Goal: Transaction & Acquisition: Purchase product/service

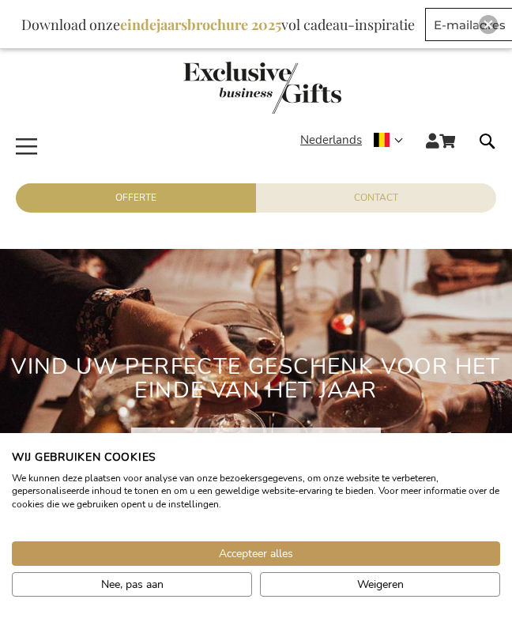
click at [325, 142] on span "Nederlands" at bounding box center [331, 140] width 62 height 18
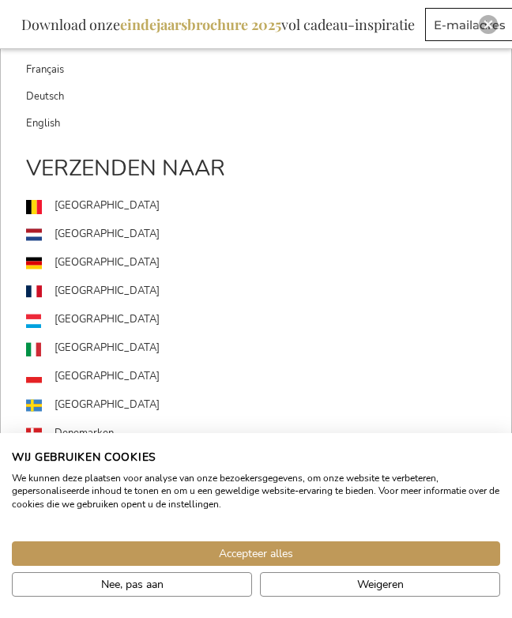
click at [57, 206] on link "[GEOGRAPHIC_DATA]" at bounding box center [268, 206] width 485 height 28
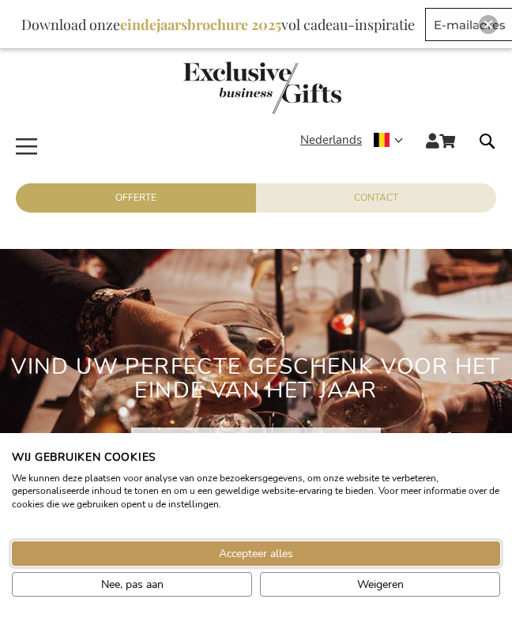
click at [257, 552] on span "Accepteer alles" at bounding box center [256, 553] width 74 height 17
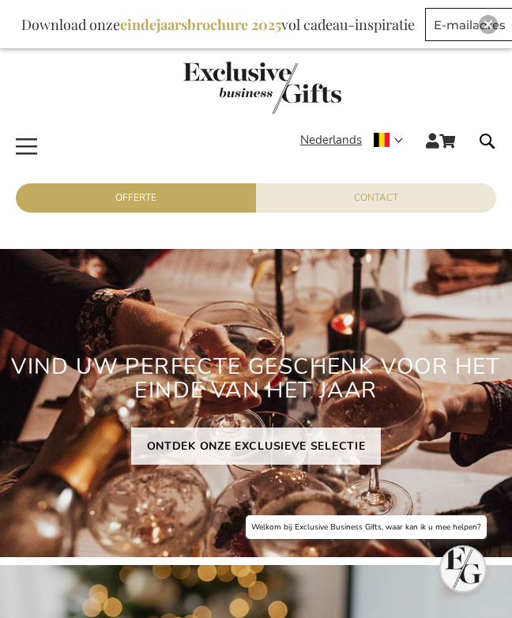
click at [17, 128] on span "Toggle Nav" at bounding box center [27, 128] width 28 height 0
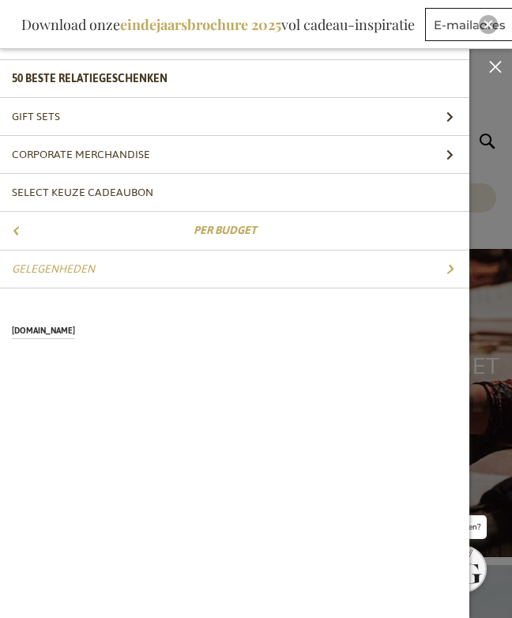
click at [36, 235] on link "Per Budget" at bounding box center [234, 230] width 469 height 37
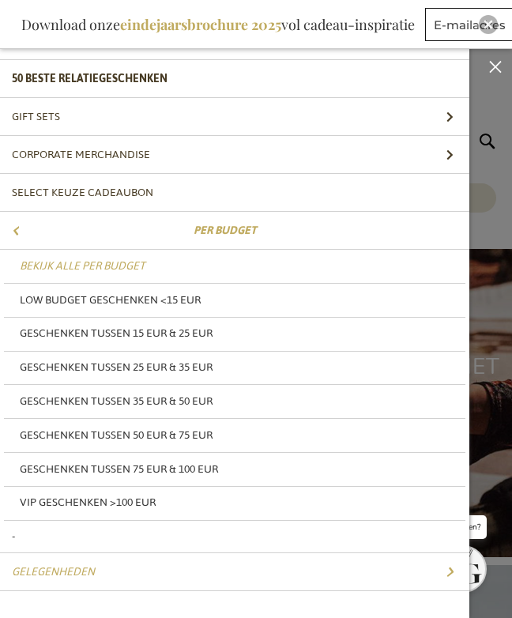
click at [82, 334] on span "Geschenken tussen 15 EUR & 25 EUR" at bounding box center [116, 332] width 193 height 21
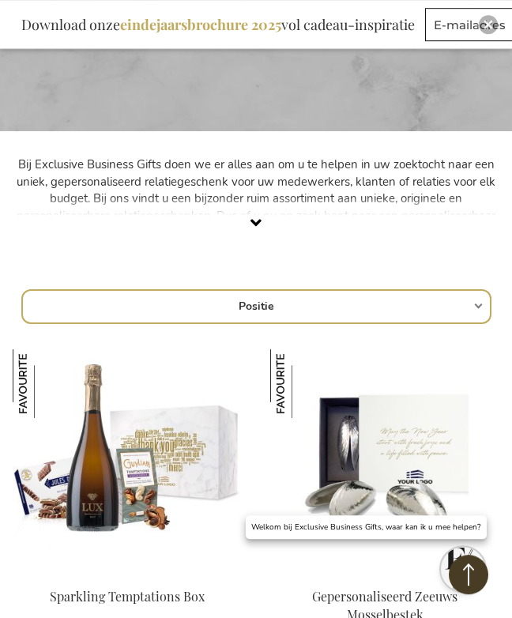
scroll to position [480, 0]
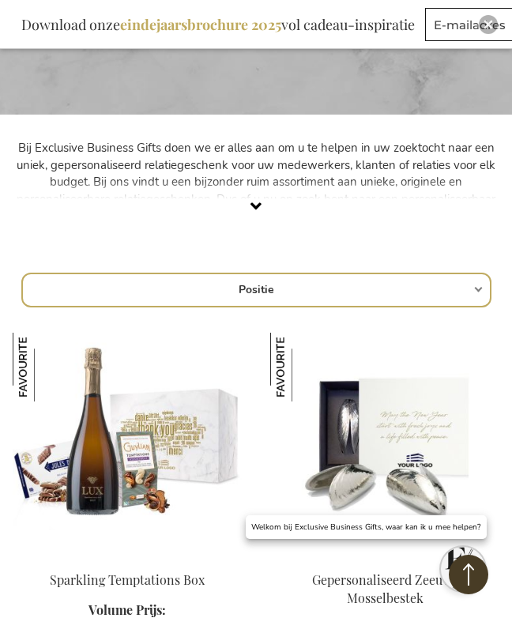
click at [57, 296] on select "Positie Best Sellers Meest bekeken Nieuw Biggest Saving Price: low to high Pric…" at bounding box center [256, 290] width 470 height 35
select select "price_asc"
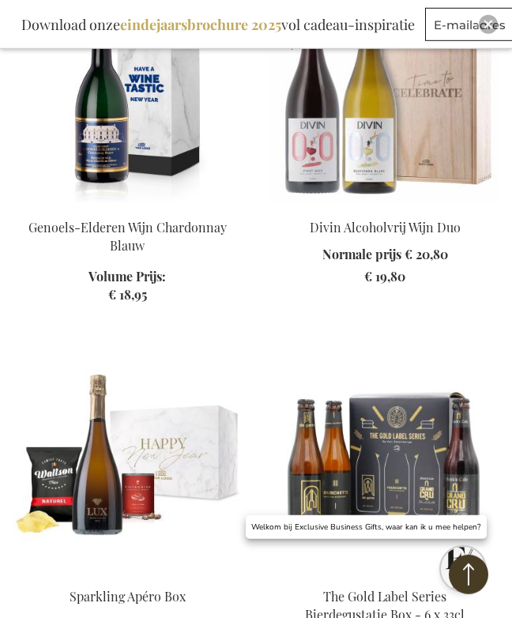
scroll to position [2515, 0]
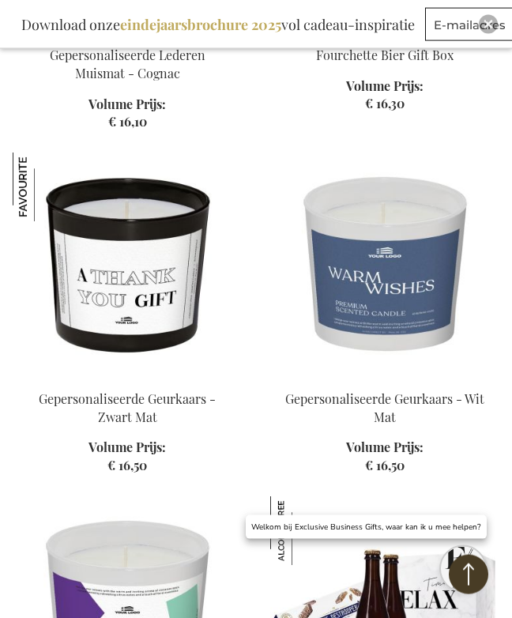
scroll to position [4087, 0]
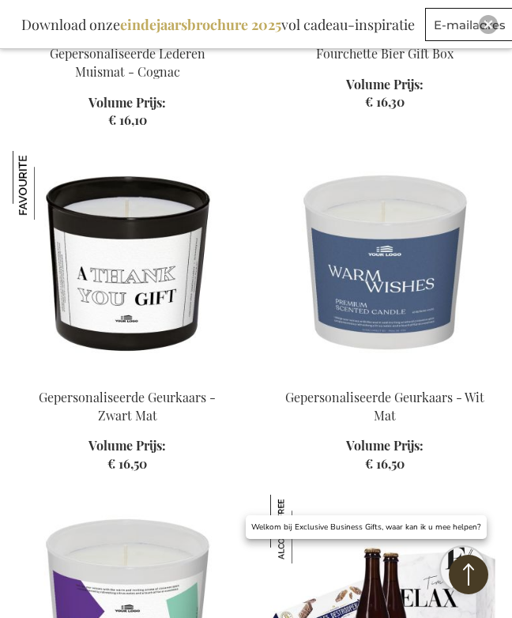
click at [81, 254] on img at bounding box center [127, 261] width 229 height 221
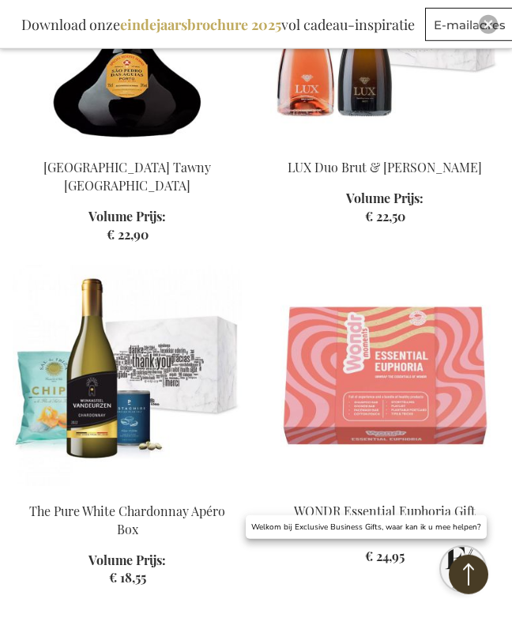
scroll to position [3095, 0]
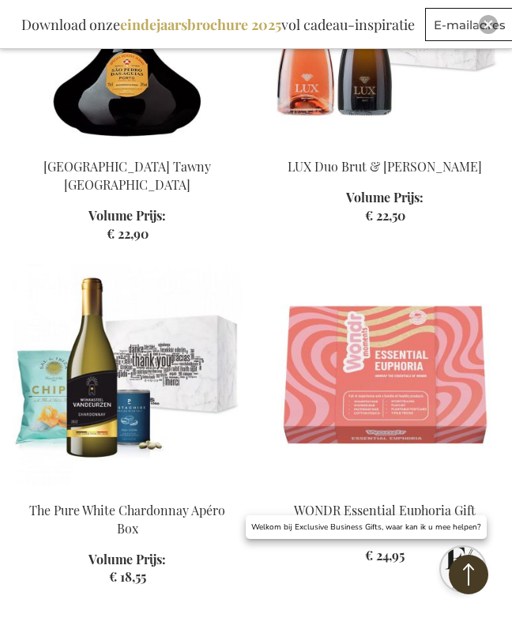
click at [321, 364] on img at bounding box center [384, 374] width 229 height 221
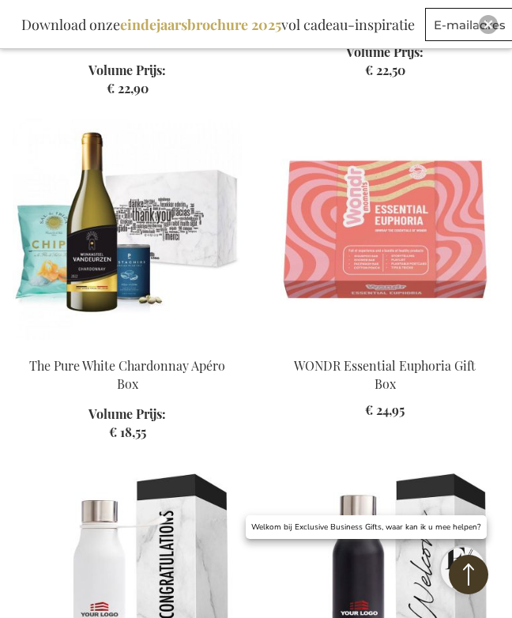
click at [325, 247] on img at bounding box center [384, 229] width 229 height 221
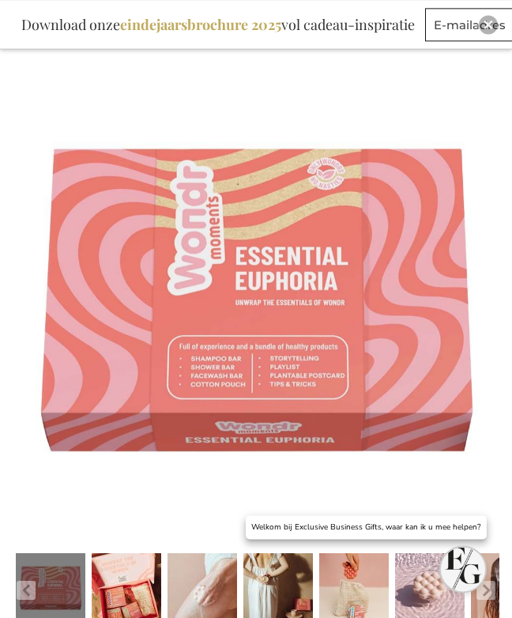
scroll to position [226, 0]
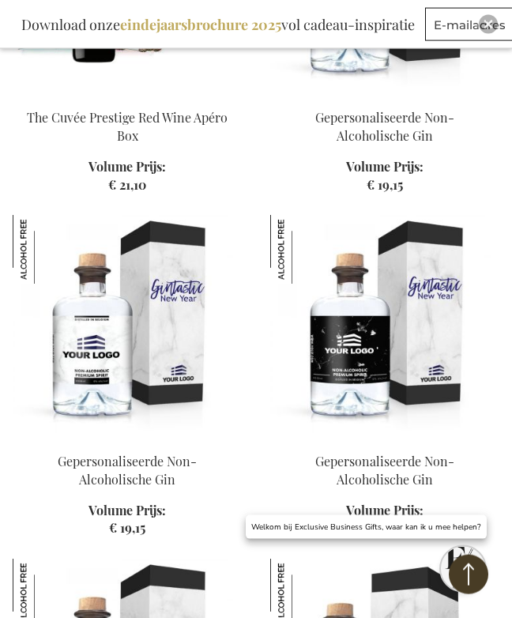
scroll to position [2090, 0]
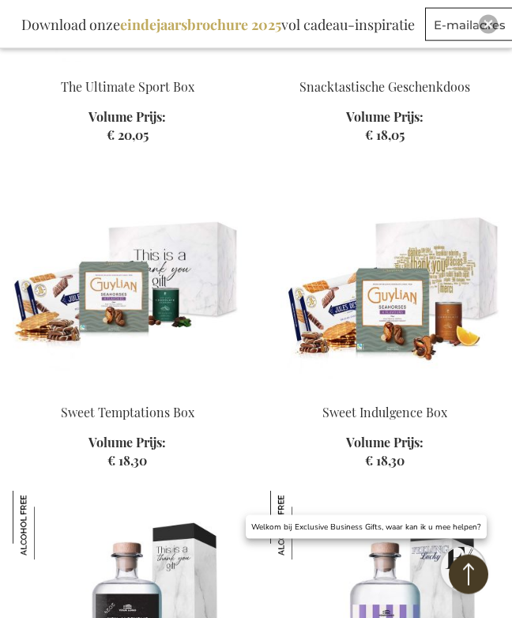
scroll to position [4187, 0]
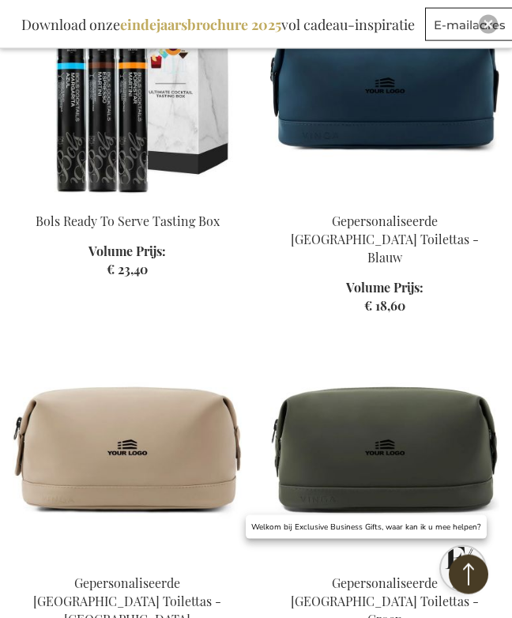
scroll to position [5073, 0]
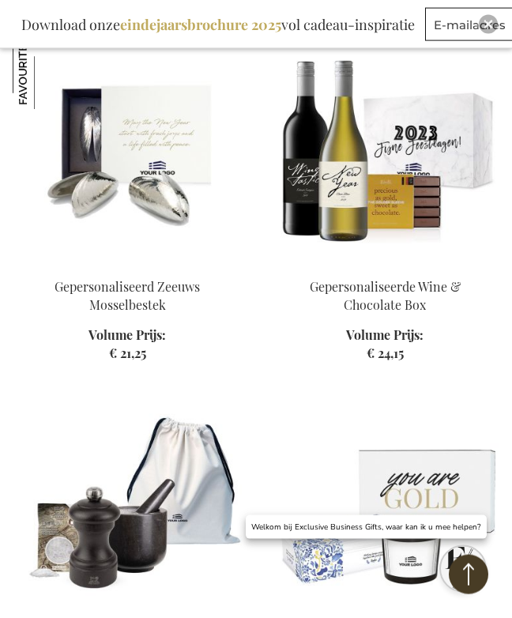
scroll to position [10661, 0]
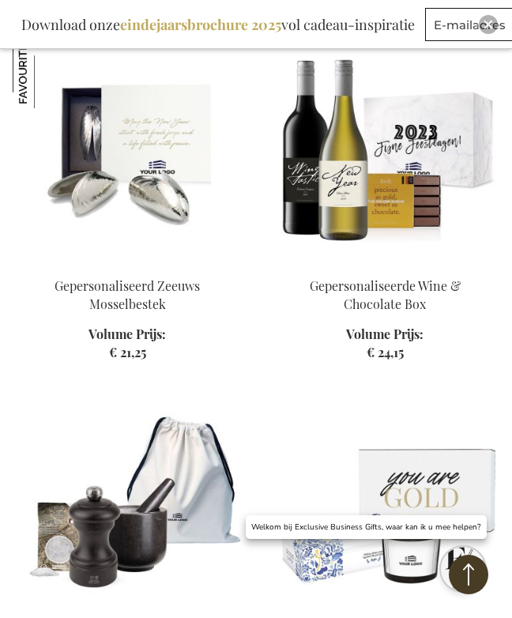
click at [81, 382] on img at bounding box center [127, 492] width 229 height 221
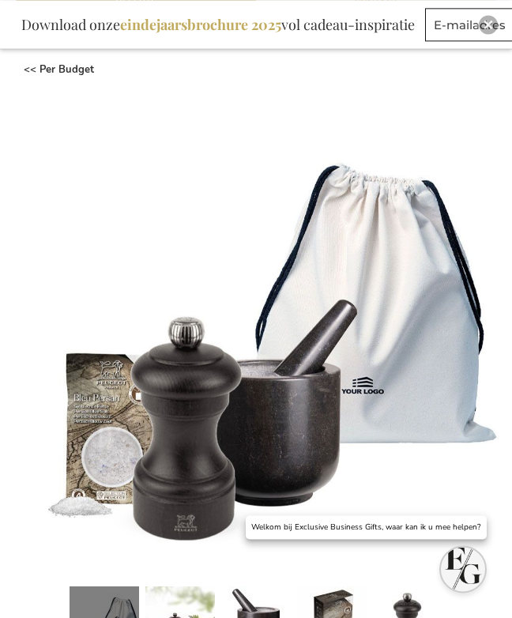
scroll to position [193, 0]
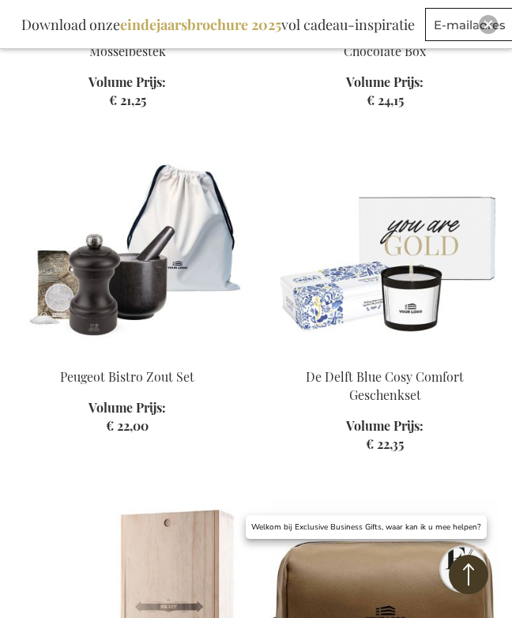
click at [304, 284] on img at bounding box center [384, 240] width 229 height 221
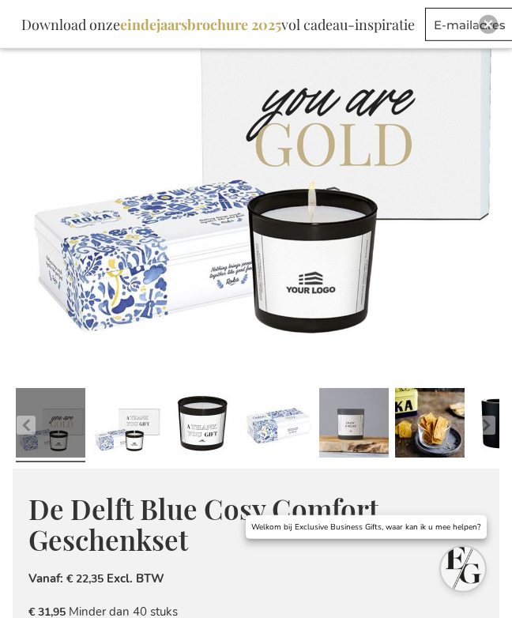
scroll to position [387, 0]
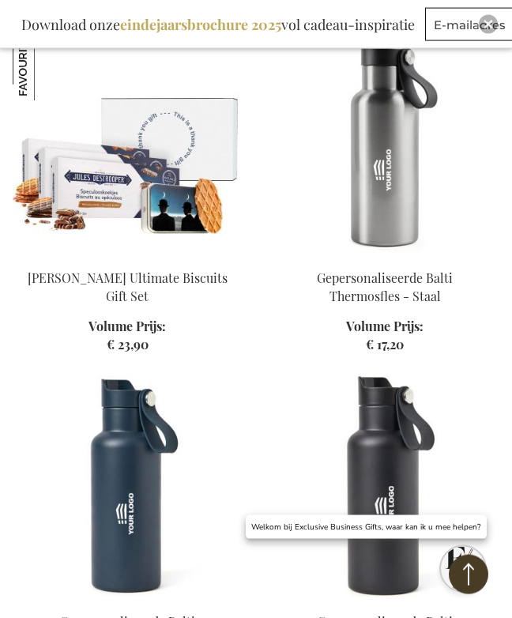
scroll to position [4411, 0]
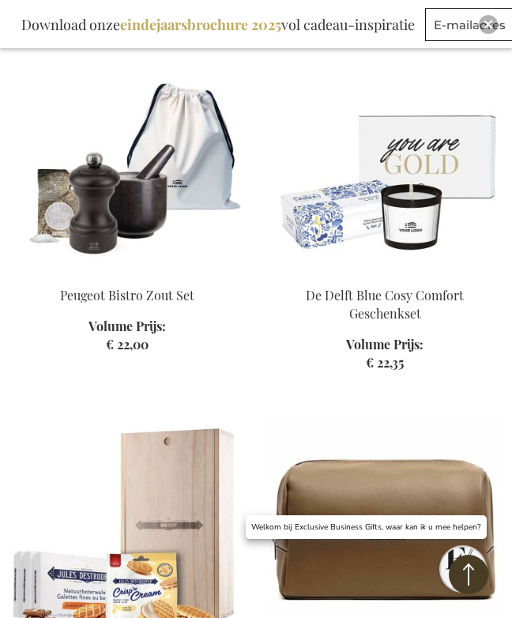
scroll to position [2613, 0]
